Goal: Transaction & Acquisition: Purchase product/service

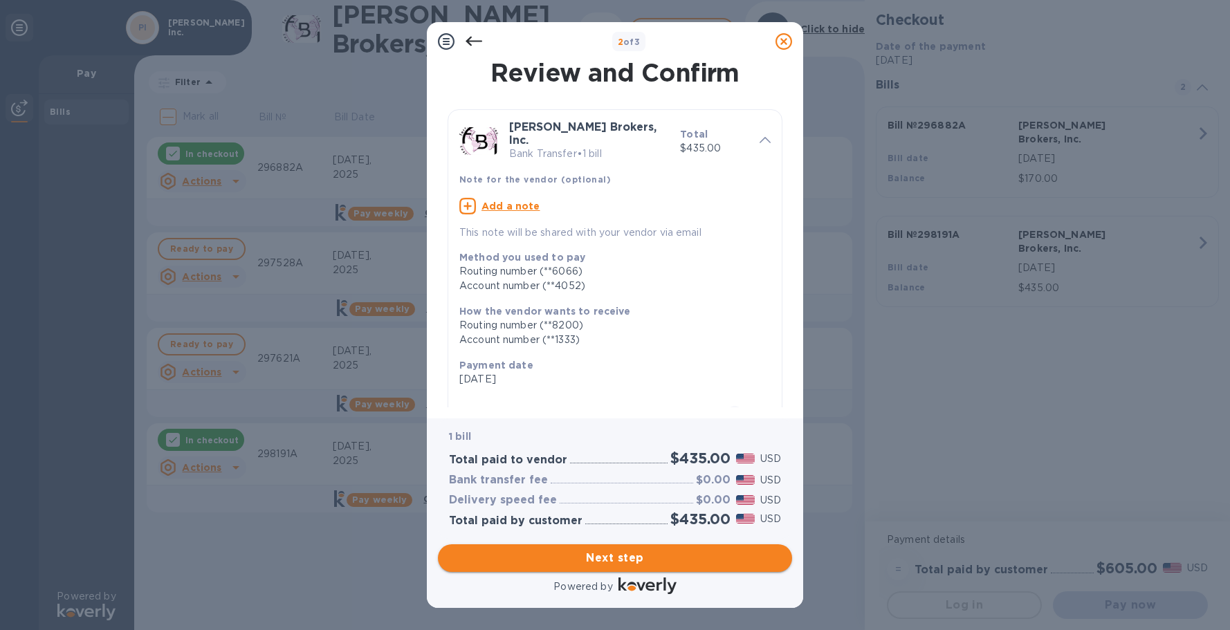
click at [591, 563] on span "Next step" at bounding box center [615, 558] width 332 height 17
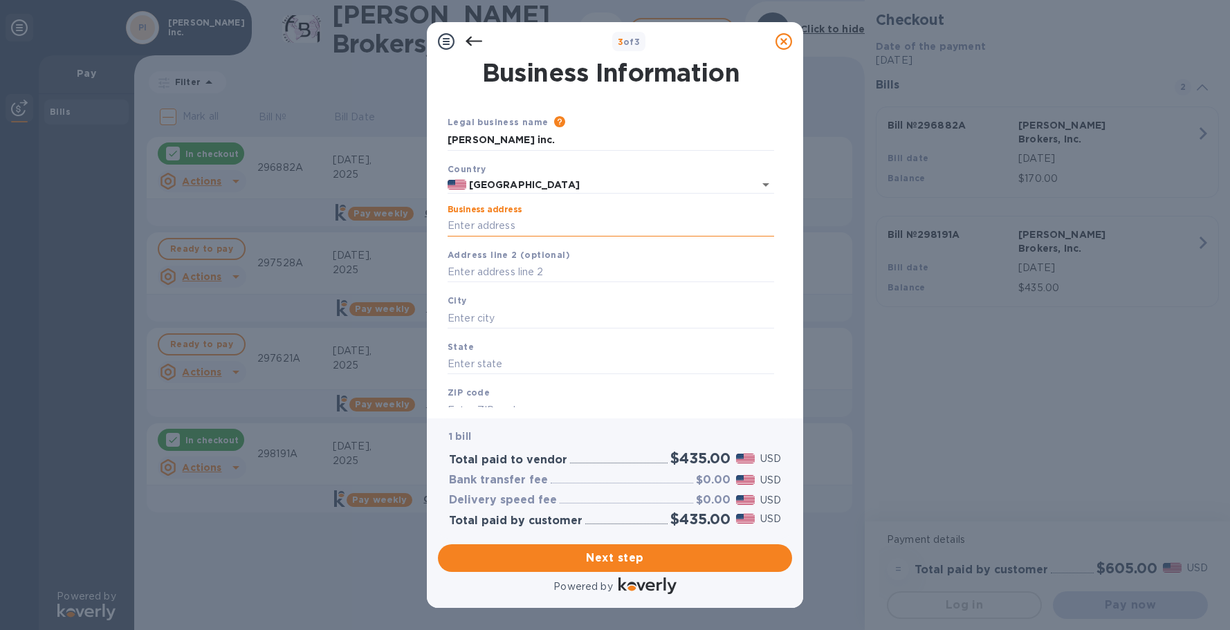
click at [538, 225] on input "Business address" at bounding box center [610, 226] width 326 height 21
type input "[STREET_ADDRESS][PERSON_NAME]"
type input "[GEOGRAPHIC_DATA]"
type input "CA"
type input "90069"
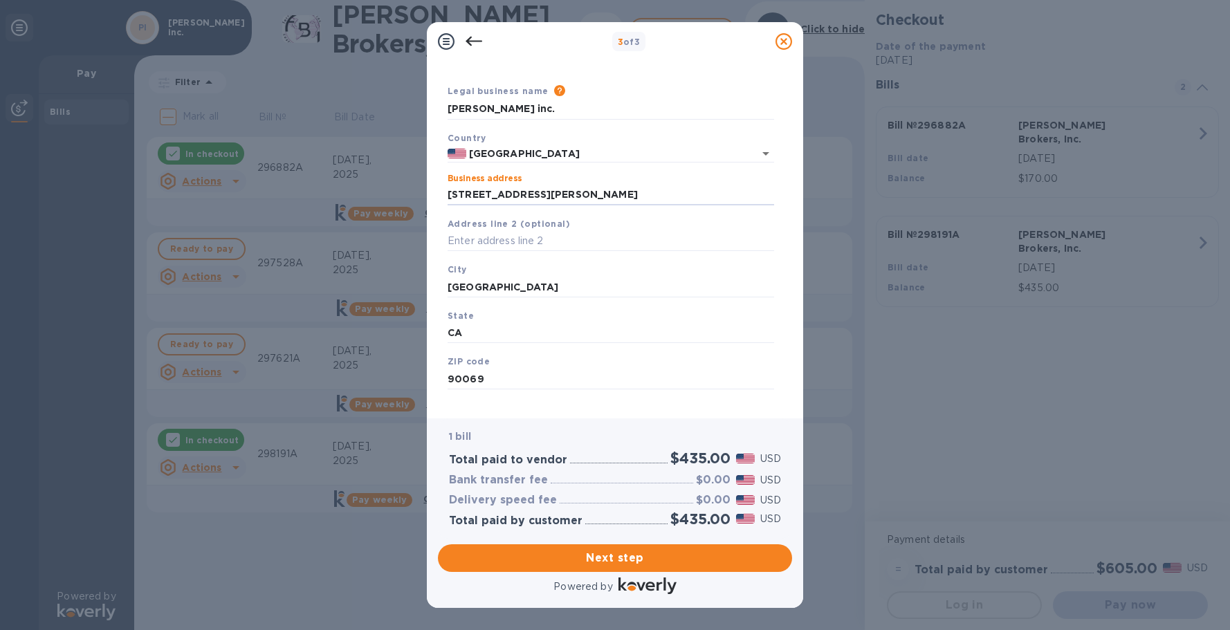
scroll to position [46, 0]
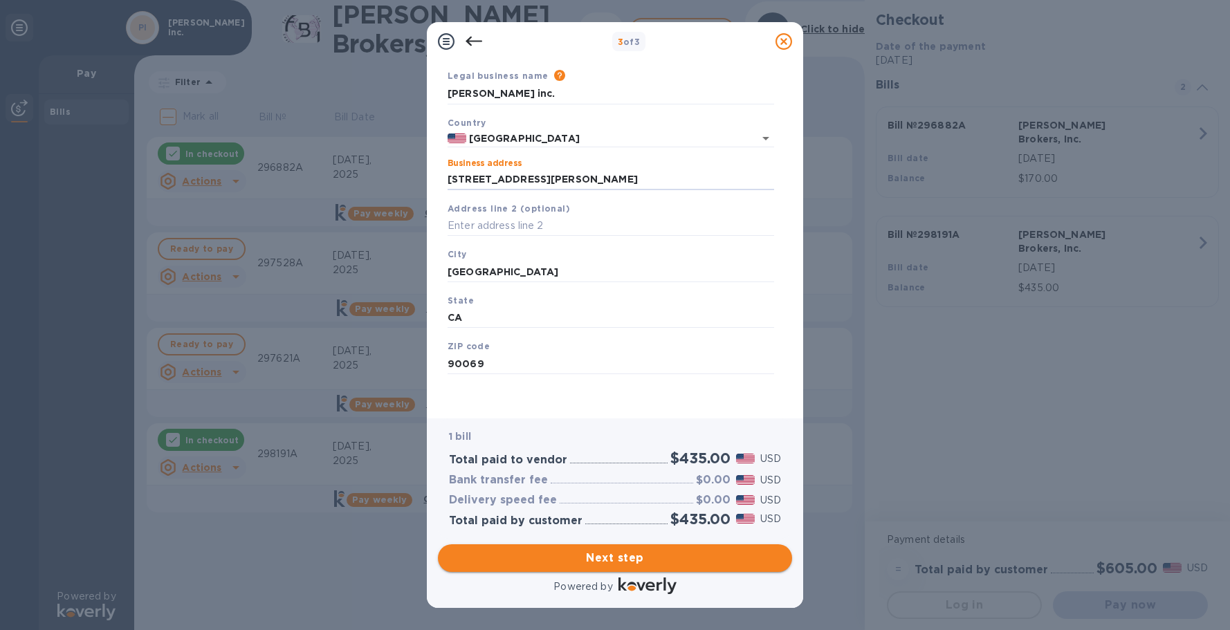
click at [624, 558] on span "Next step" at bounding box center [615, 558] width 332 height 17
click at [547, 272] on input "[GEOGRAPHIC_DATA]" at bounding box center [610, 271] width 326 height 21
click button "Save" at bounding box center [0, 0] width 0 height 0
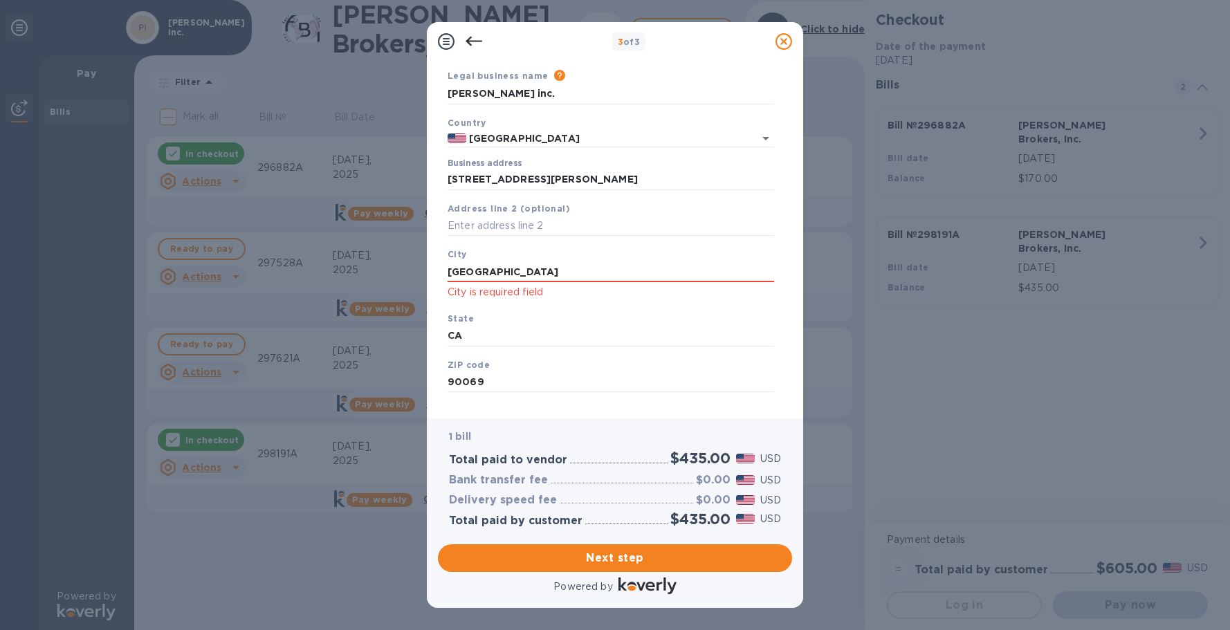
click button "Save" at bounding box center [0, 0] width 0 height 0
type input "[GEOGRAPHIC_DATA]"
click button "Save" at bounding box center [0, 0] width 0 height 0
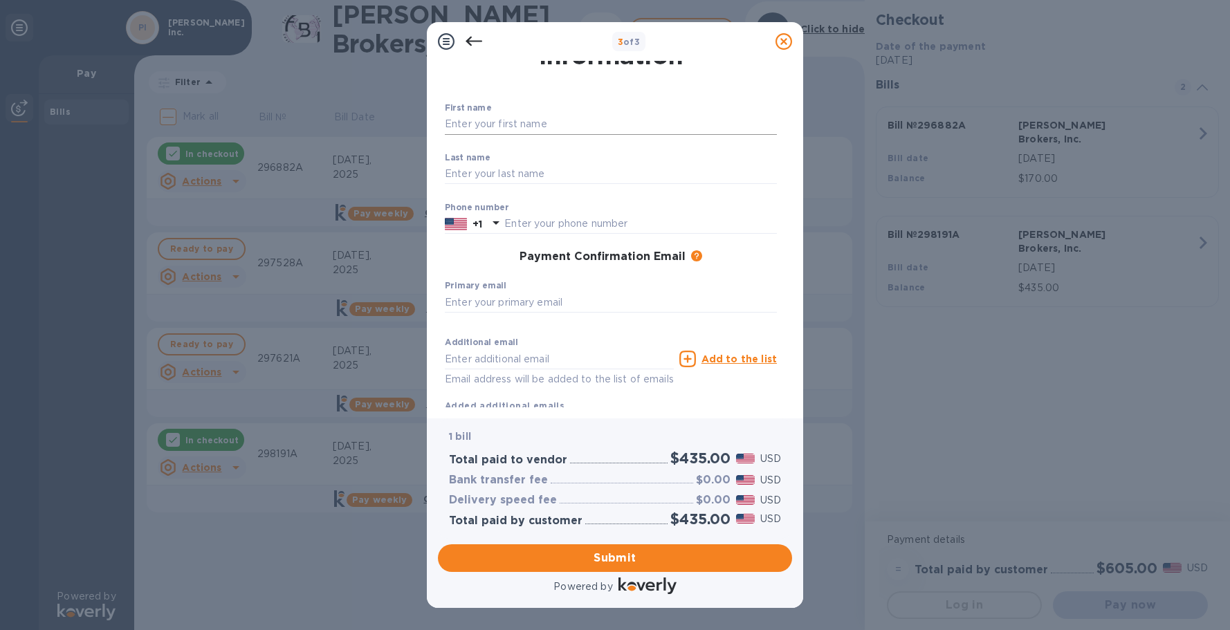
click at [528, 126] on input "text" at bounding box center [611, 124] width 332 height 21
type input "[PERSON_NAME]"
type input "3236534142"
type input "[PERSON_NAME][EMAIL_ADDRESS][DOMAIN_NAME]"
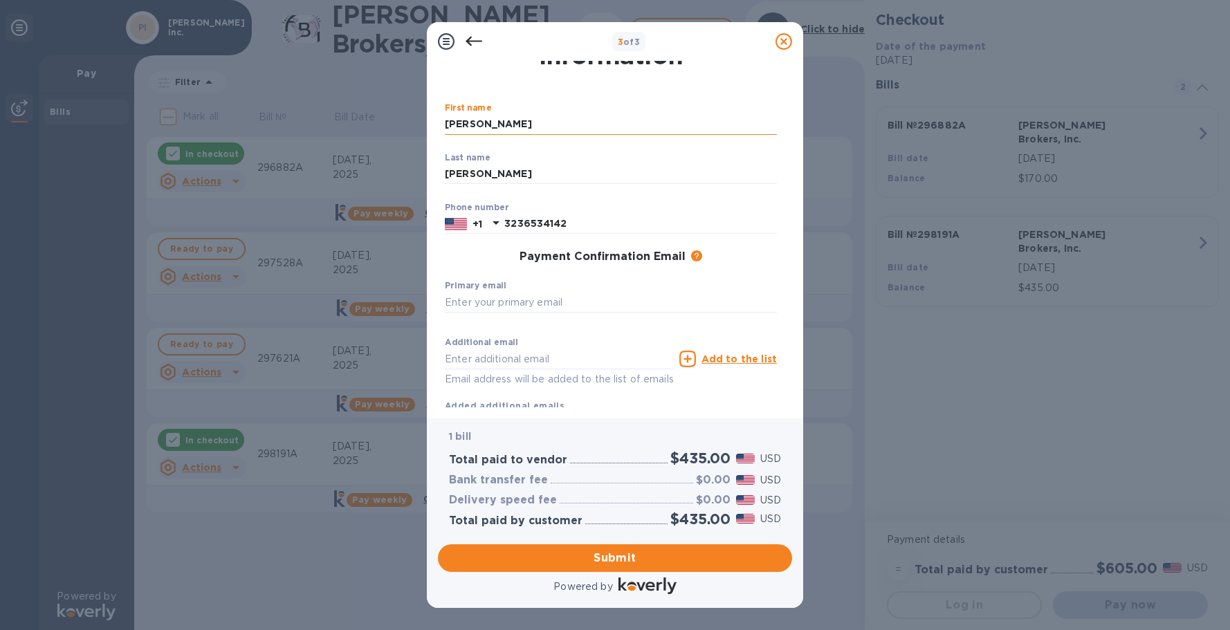
type input "[PERSON_NAME][EMAIL_ADDRESS][DOMAIN_NAME]"
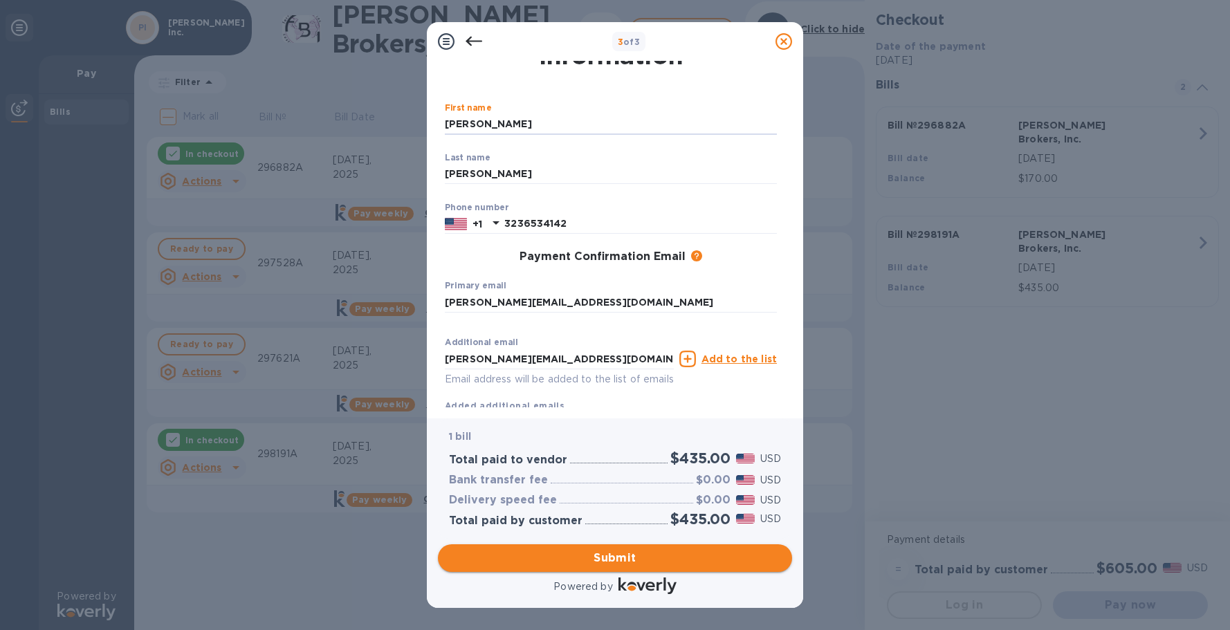
click at [620, 564] on span "Submit" at bounding box center [615, 558] width 332 height 17
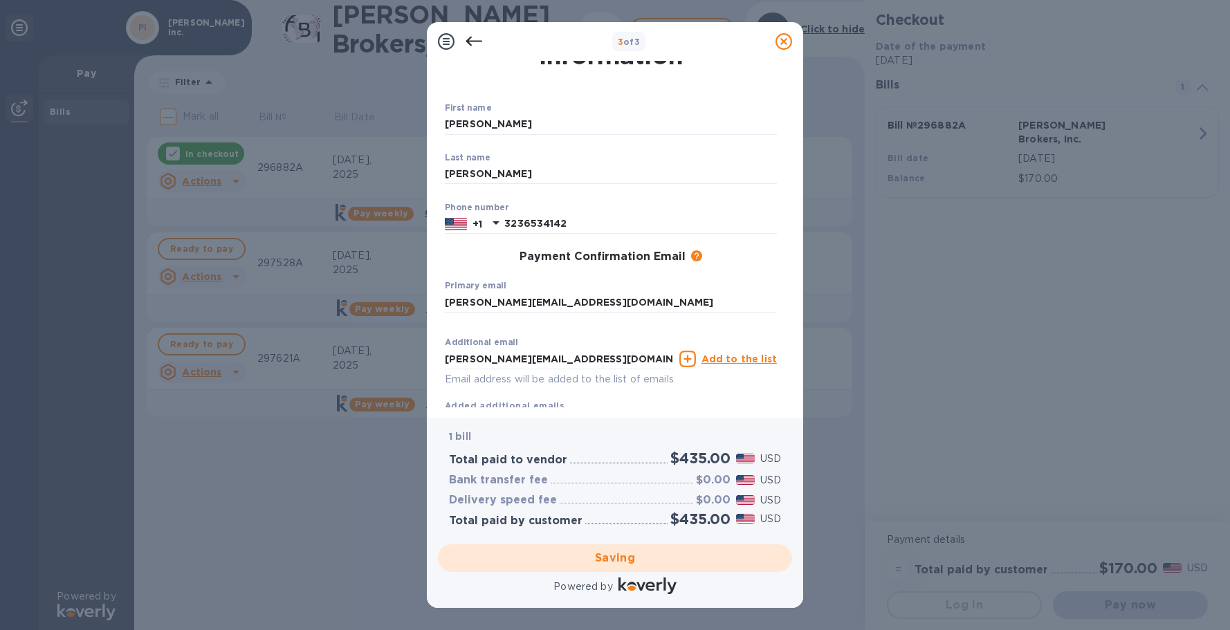
scroll to position [0, 0]
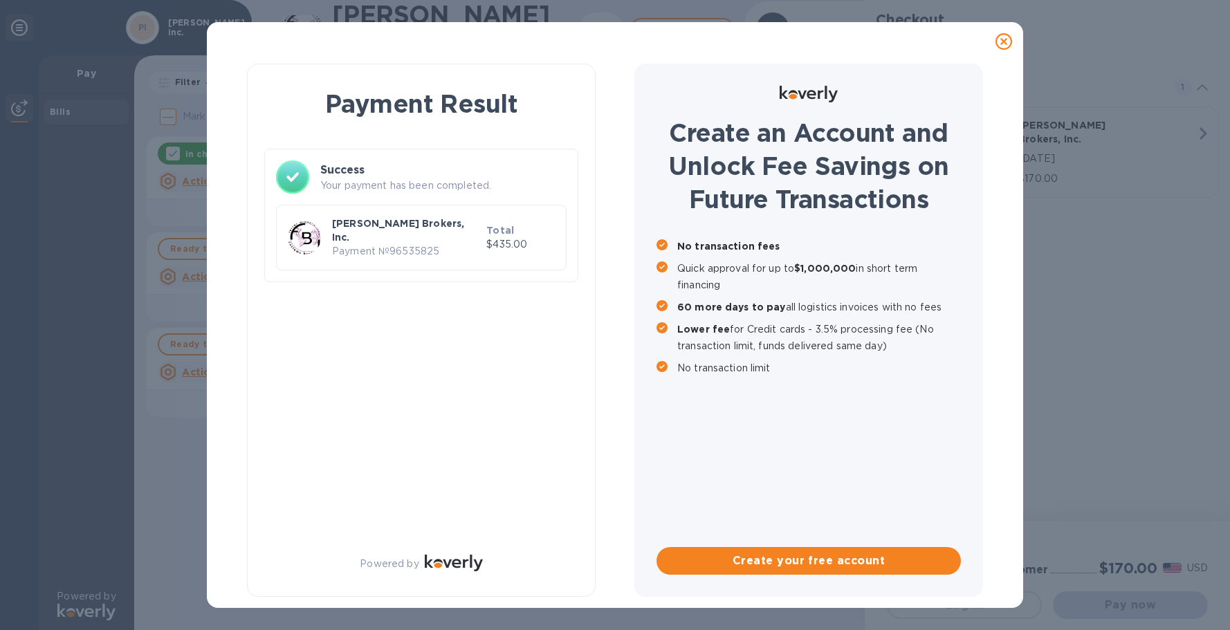
drag, startPoint x: 795, startPoint y: 40, endPoint x: 731, endPoint y: -378, distance: 423.3
click at [731, 0] on html "Payment Result Success Your payment has been completed. [PERSON_NAME] Brokers, …" at bounding box center [615, 315] width 1230 height 630
